Goal: Task Accomplishment & Management: Use online tool/utility

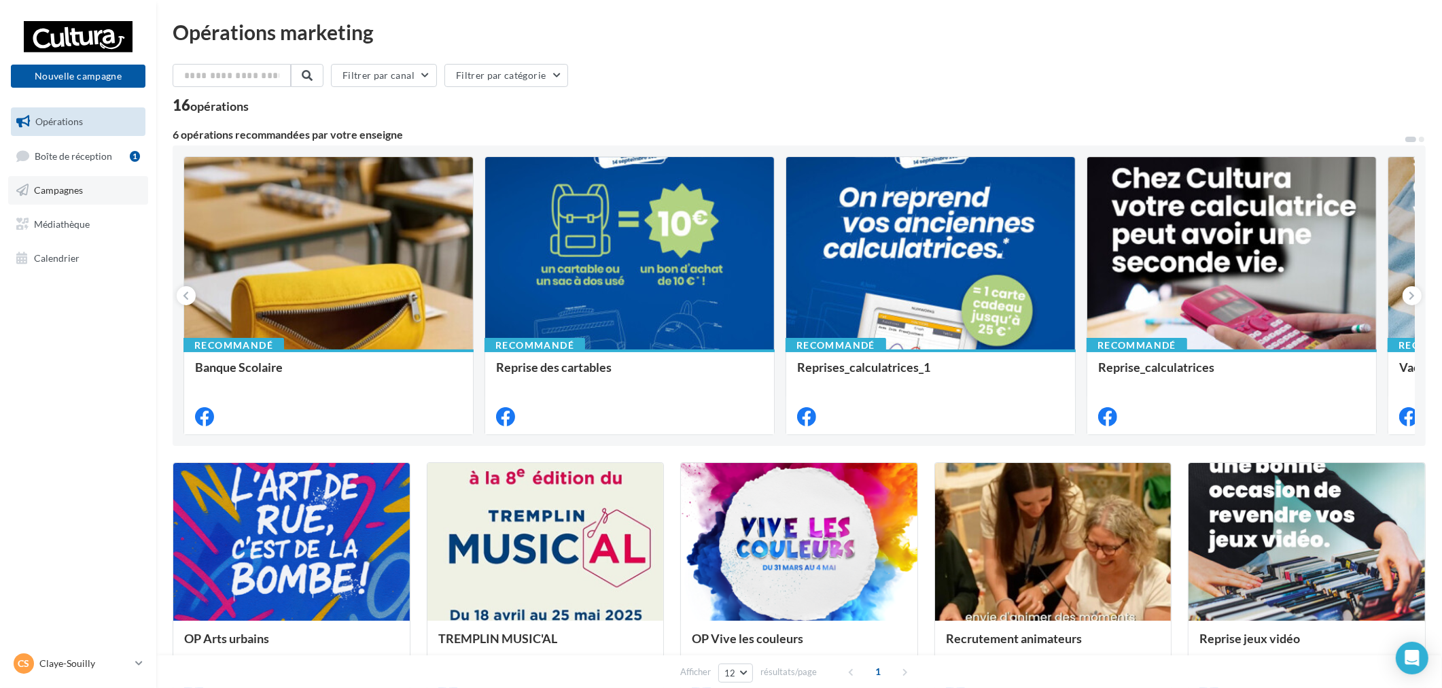
click at [83, 192] on link "Campagnes" at bounding box center [78, 190] width 140 height 29
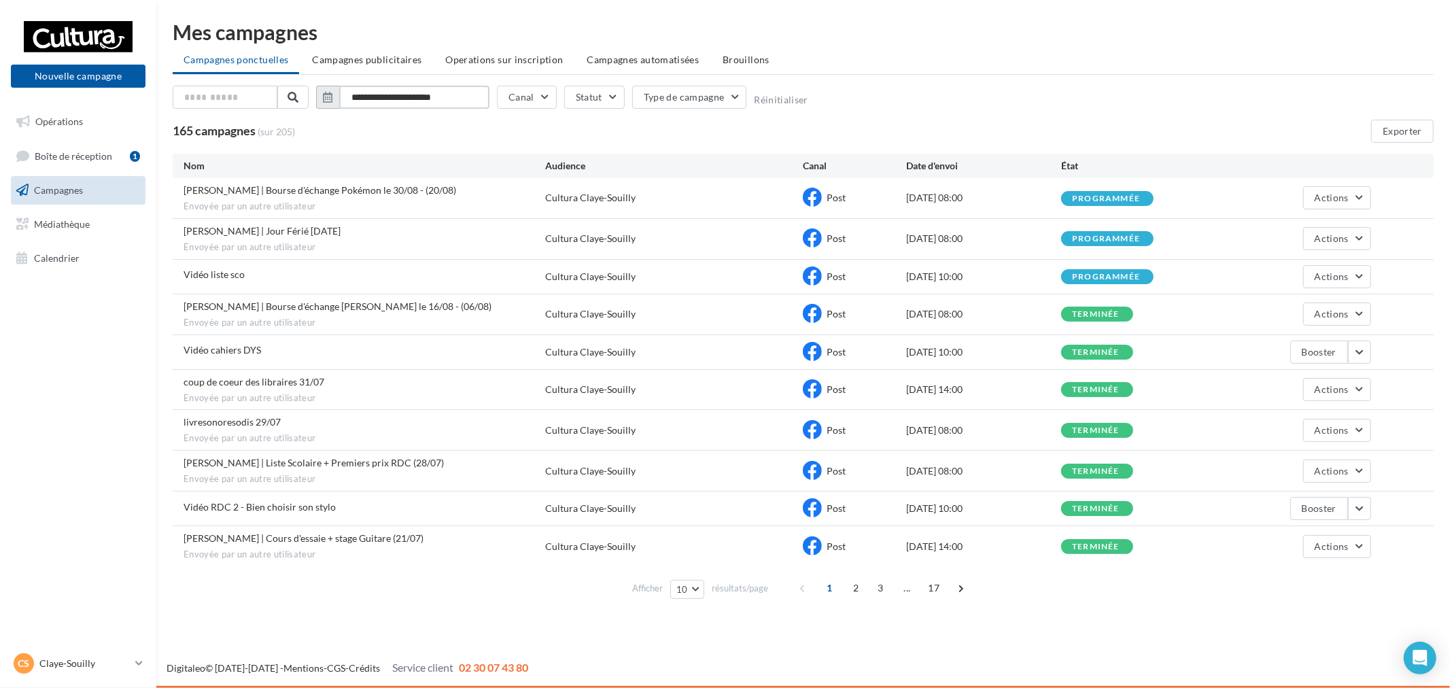
click at [416, 92] on input "**********" at bounding box center [414, 97] width 150 height 23
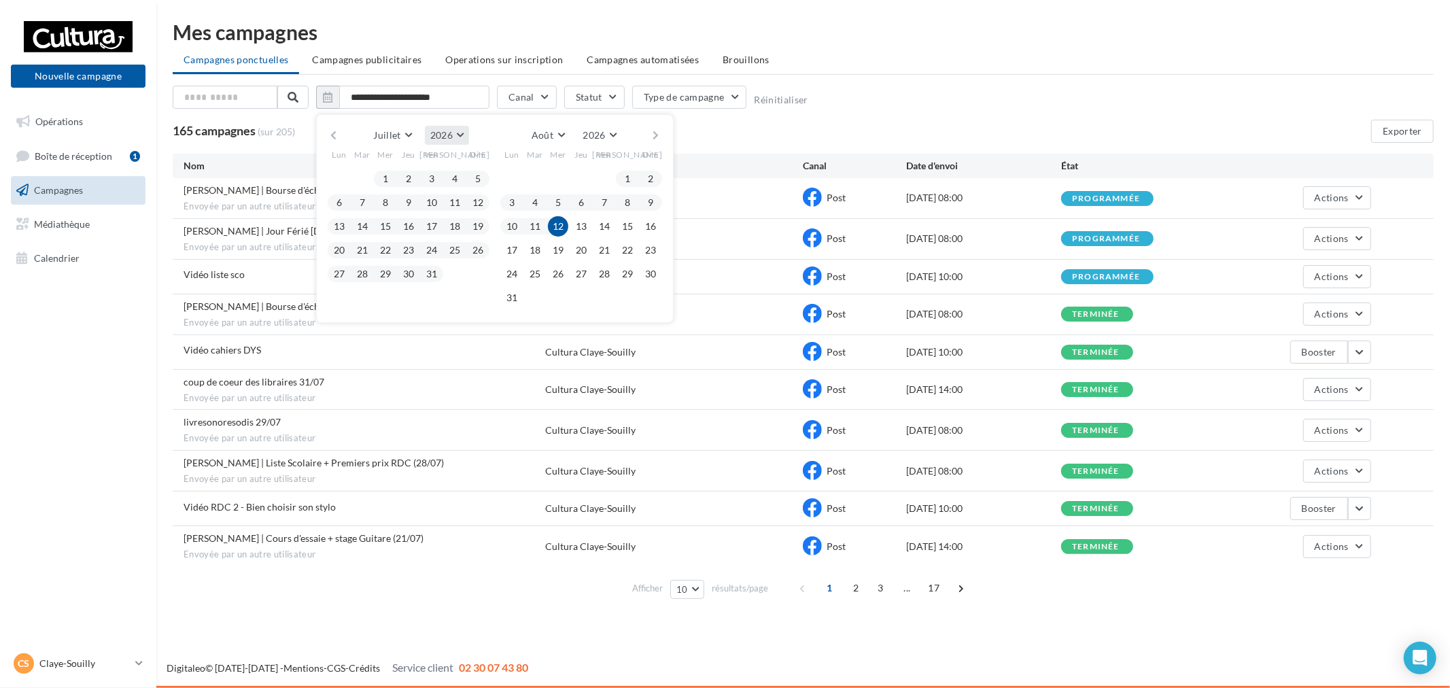
click at [442, 138] on span "2026" at bounding box center [441, 135] width 22 height 12
click at [428, 170] on button "2025" at bounding box center [421, 168] width 95 height 24
click at [361, 178] on button "1" at bounding box center [362, 179] width 20 height 20
click at [404, 276] on button "31" at bounding box center [408, 274] width 20 height 20
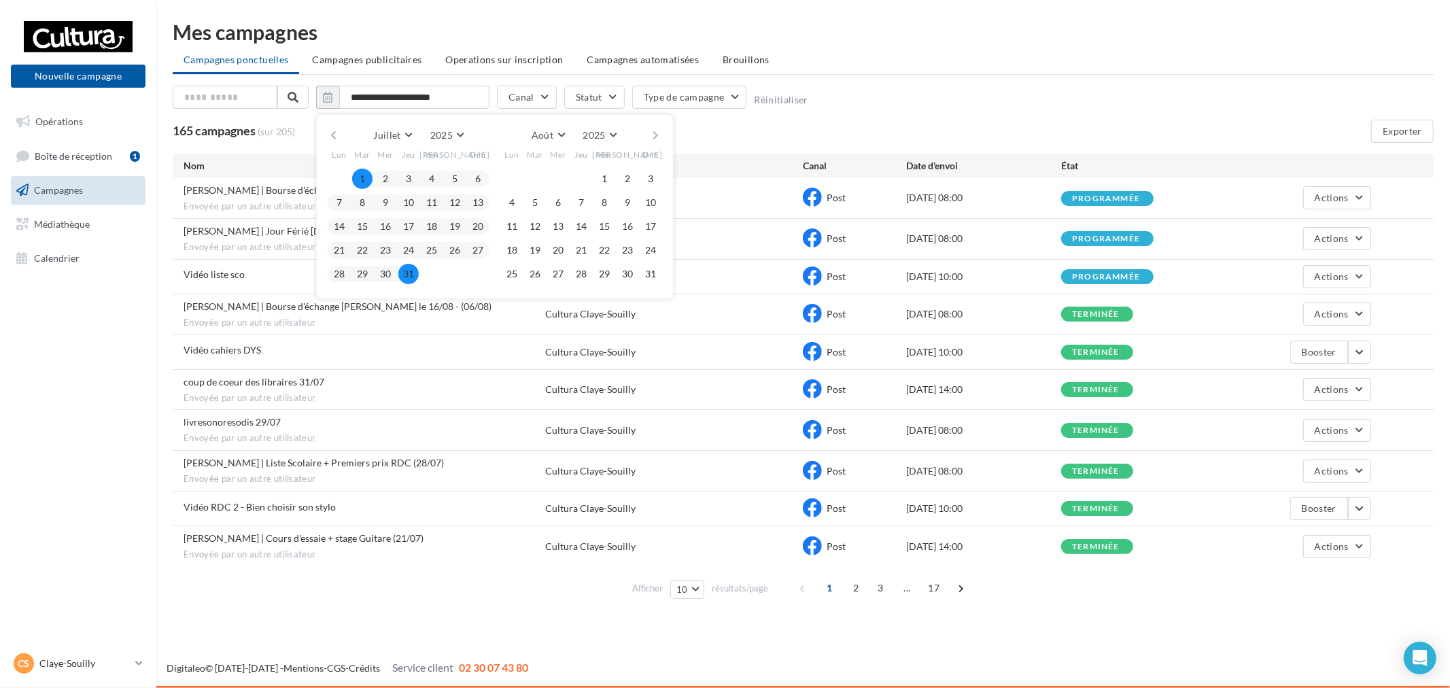
type input "**********"
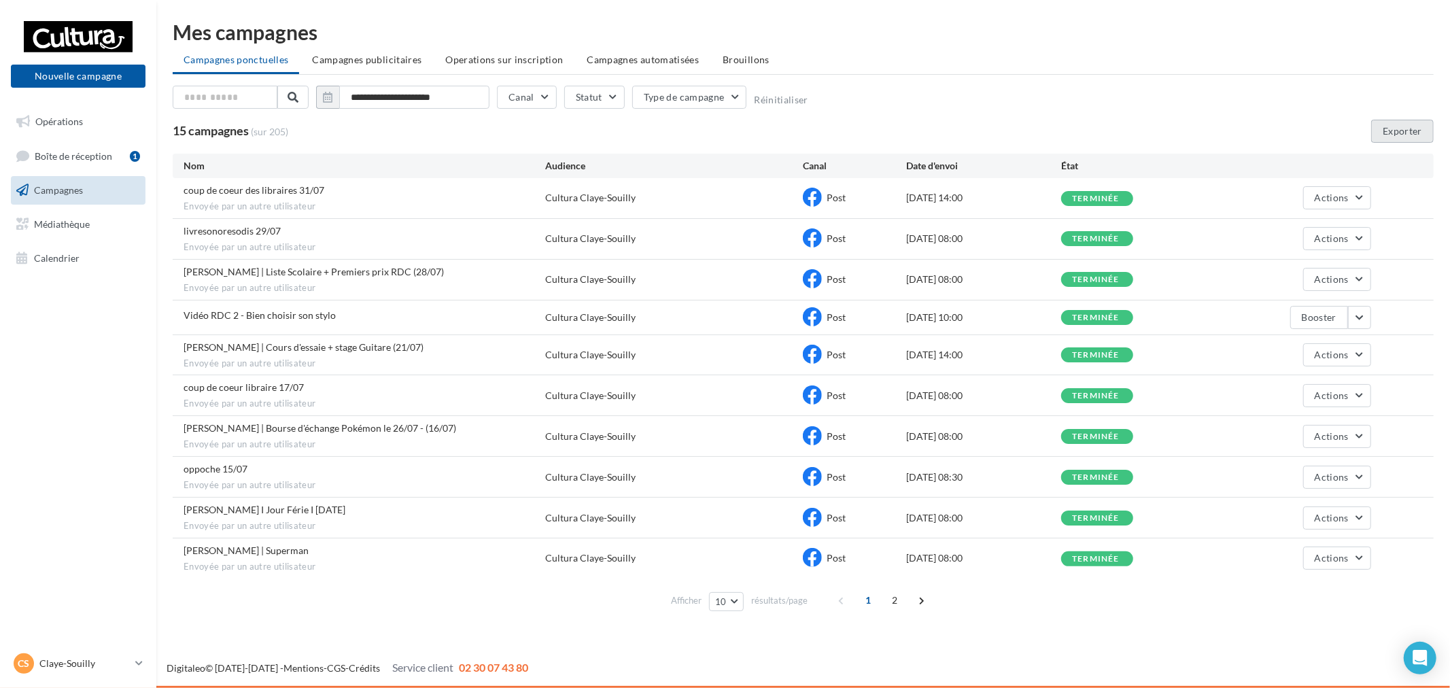
click at [1417, 132] on button "Exporter" at bounding box center [1402, 131] width 63 height 23
click at [103, 644] on nav "Nouvelle campagne Nouvelle campagne Opérations Boîte de réception 1 Campagnes M…" at bounding box center [78, 344] width 156 height 688
click at [93, 659] on p "Claye-Souilly" at bounding box center [84, 664] width 90 height 14
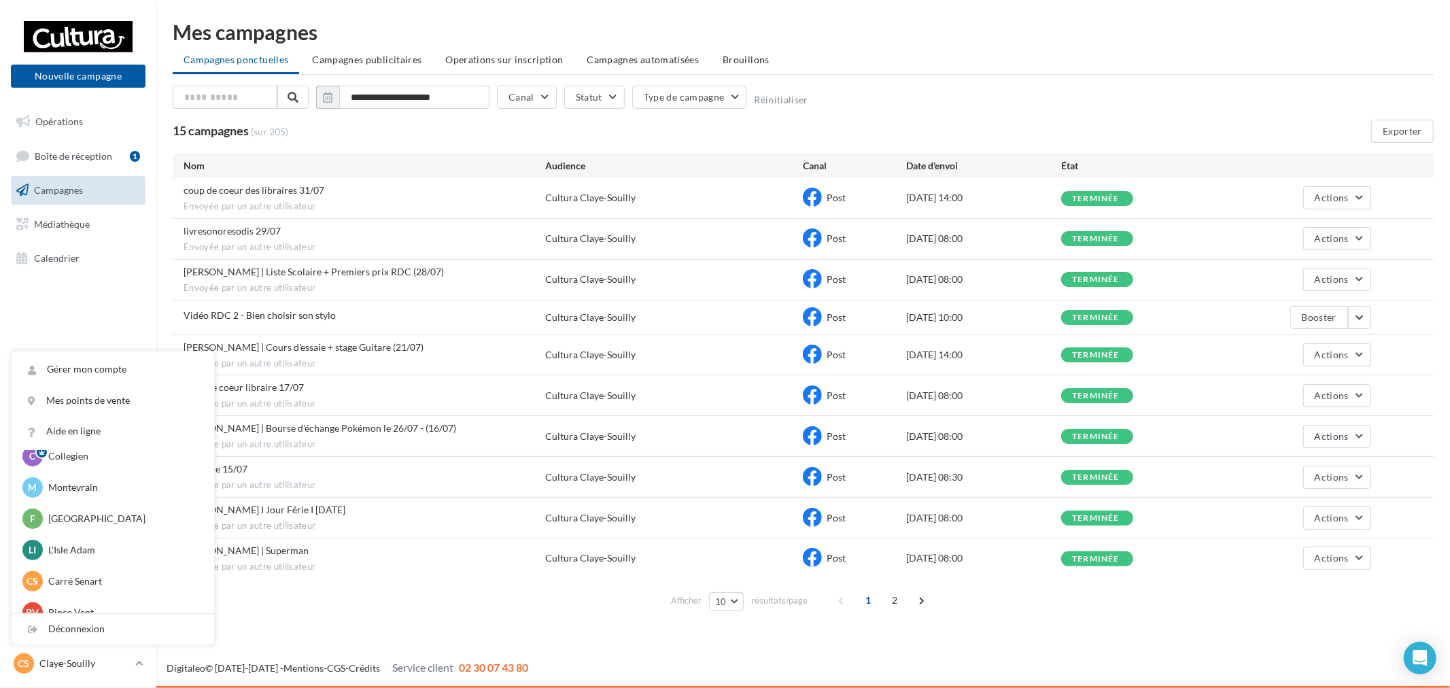
scroll to position [94, 0]
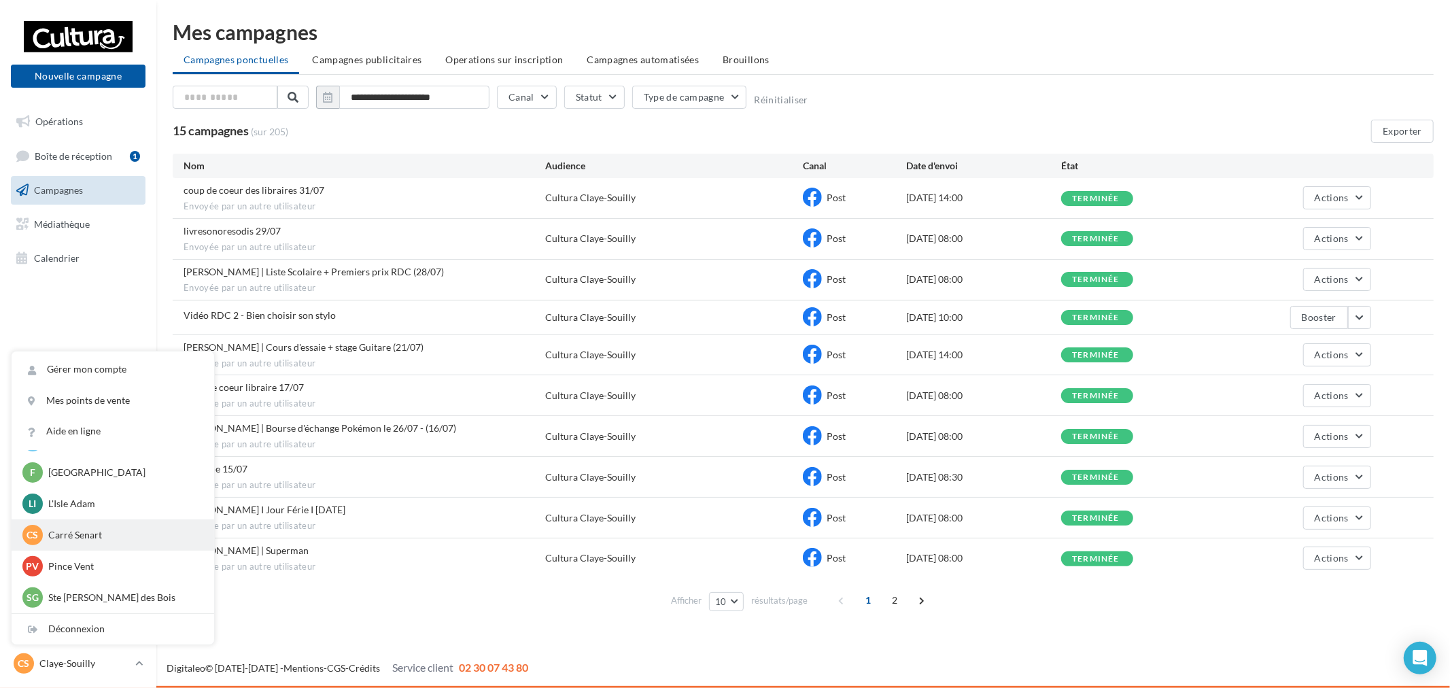
click at [107, 534] on p "Carré Senart" at bounding box center [123, 535] width 150 height 14
